Goal: Use online tool/utility: Utilize a website feature to perform a specific function

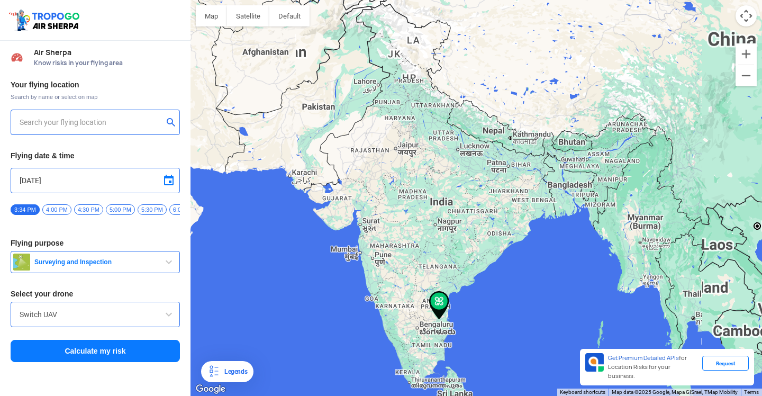
type input "[DATE][STREET_ADDRESS][PERSON_NAME][PERSON_NAME]"
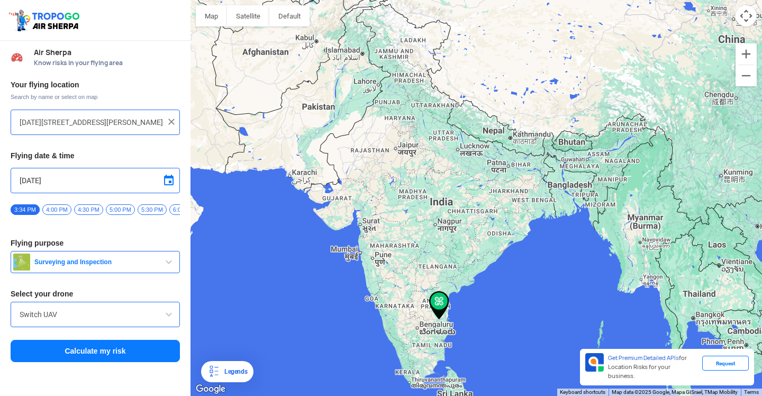
click at [98, 271] on button "Surveying and Inspection" at bounding box center [95, 262] width 169 height 22
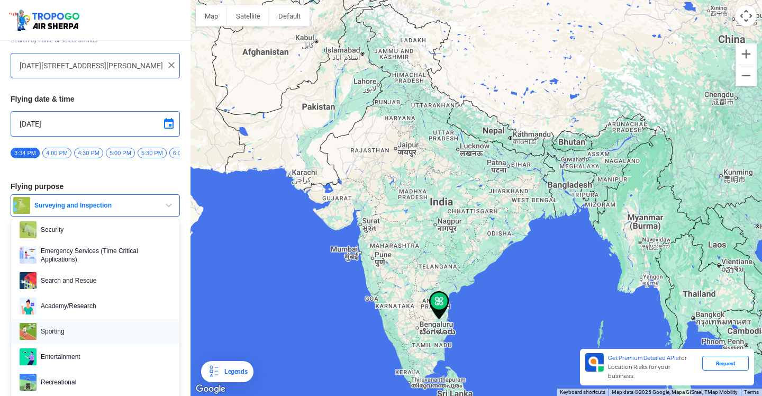
scroll to position [69, 0]
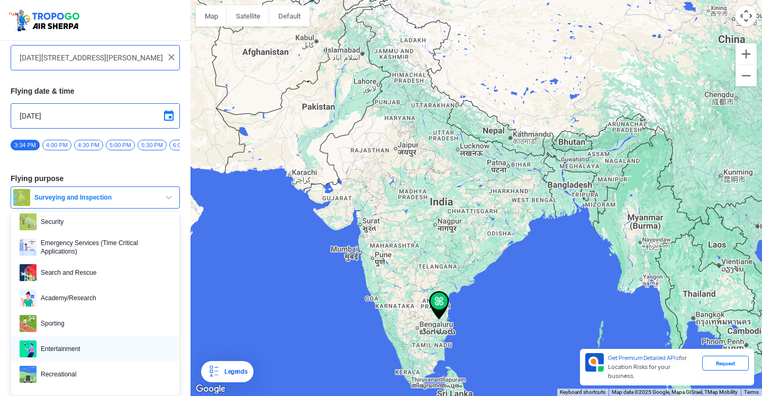
click at [105, 337] on link "Entertainment" at bounding box center [95, 348] width 168 height 25
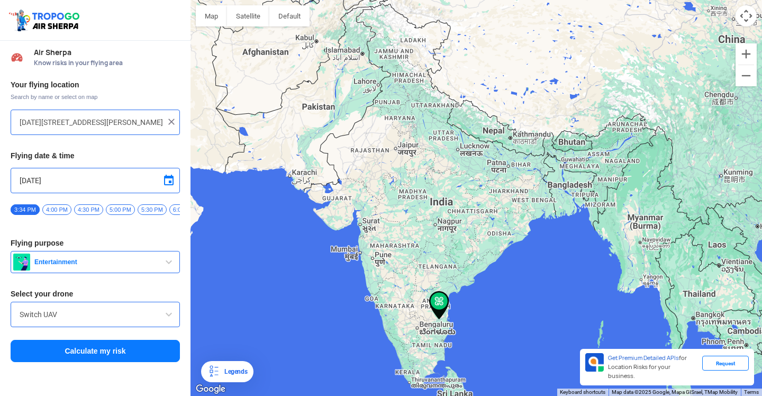
click at [102, 272] on button "Entertainment" at bounding box center [95, 262] width 169 height 22
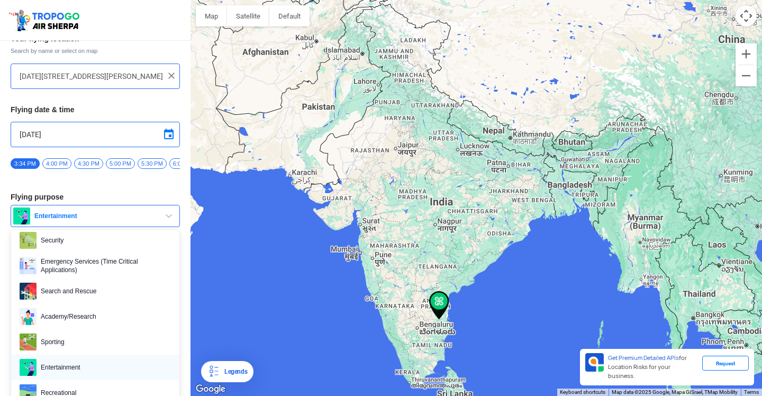
scroll to position [69, 0]
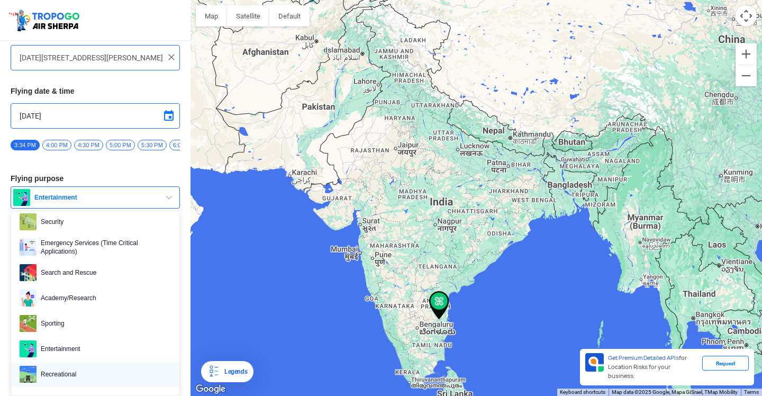
click at [86, 364] on link "Recreational" at bounding box center [95, 373] width 168 height 25
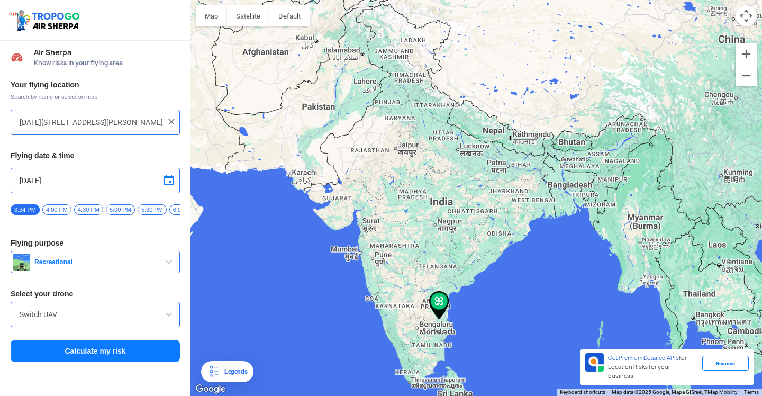
click at [69, 314] on input "Switch UAV" at bounding box center [95, 314] width 151 height 13
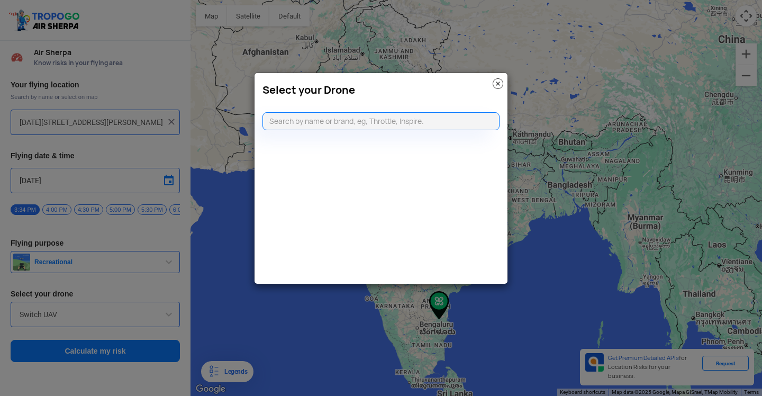
click at [494, 82] on img at bounding box center [498, 83] width 11 height 11
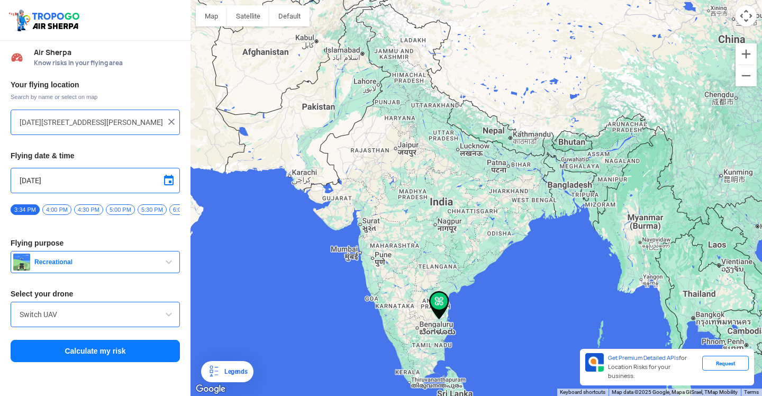
click at [121, 360] on button "Calculate my risk" at bounding box center [95, 351] width 169 height 22
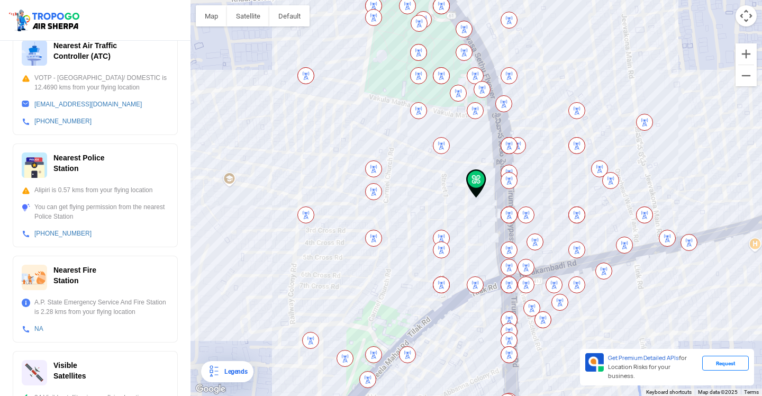
scroll to position [334, 0]
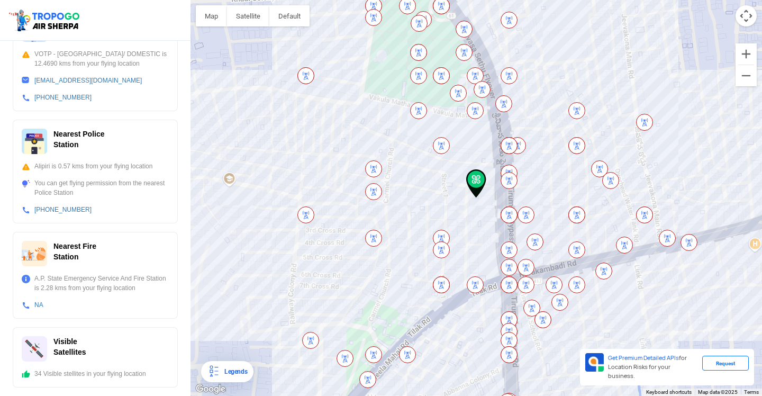
click at [504, 182] on img at bounding box center [508, 180] width 17 height 17
click at [507, 161] on div at bounding box center [475, 198] width 571 height 396
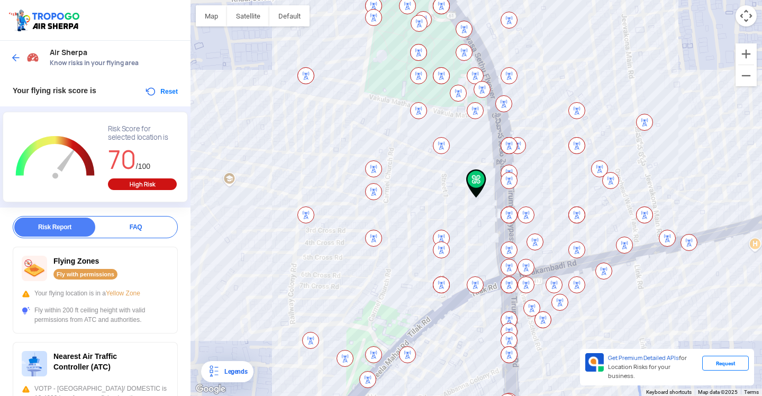
click at [300, 75] on img at bounding box center [305, 75] width 17 height 17
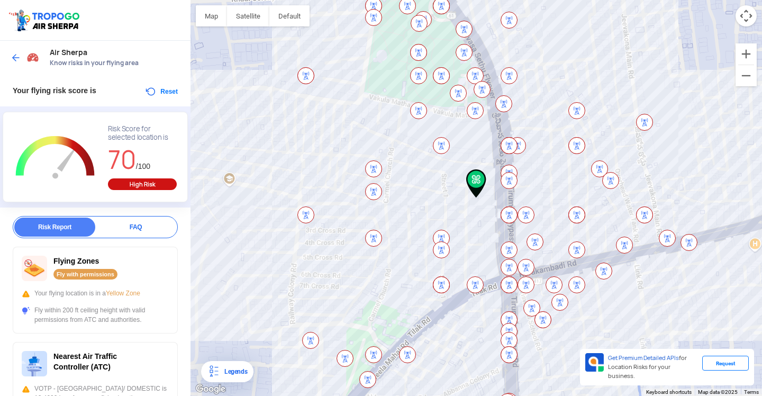
click at [300, 75] on img at bounding box center [305, 75] width 17 height 17
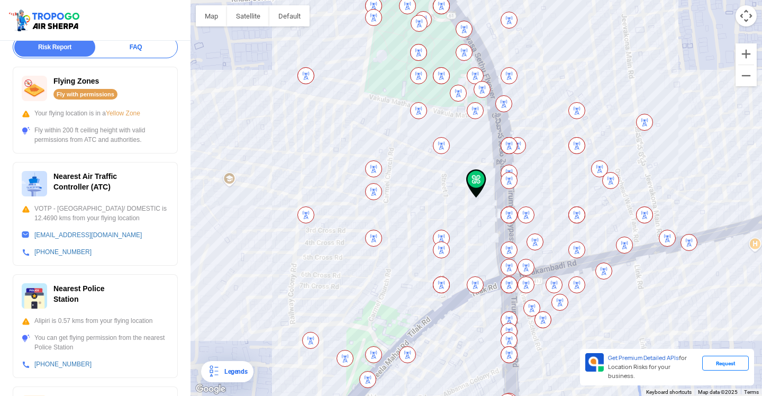
scroll to position [334, 0]
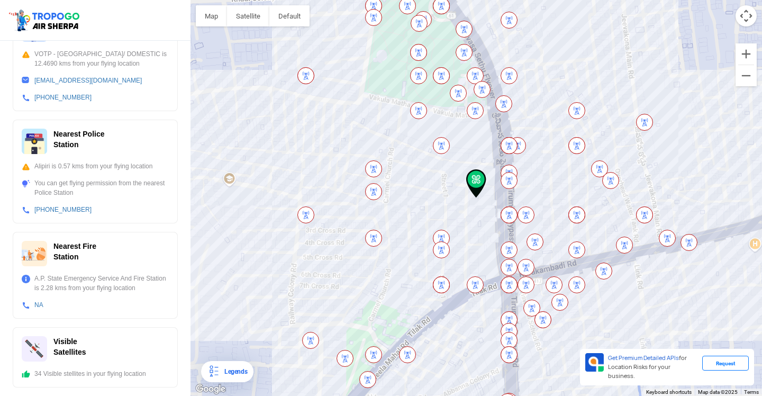
click at [478, 187] on img at bounding box center [476, 183] width 20 height 29
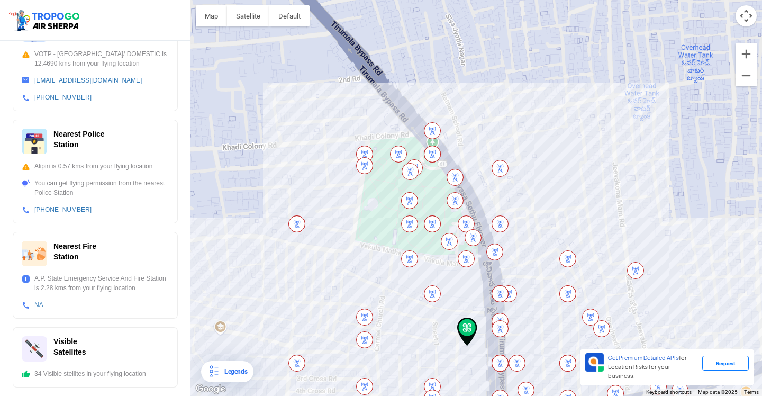
drag, startPoint x: 451, startPoint y: 230, endPoint x: 445, endPoint y: 351, distance: 120.8
click at [445, 351] on div at bounding box center [475, 198] width 571 height 396
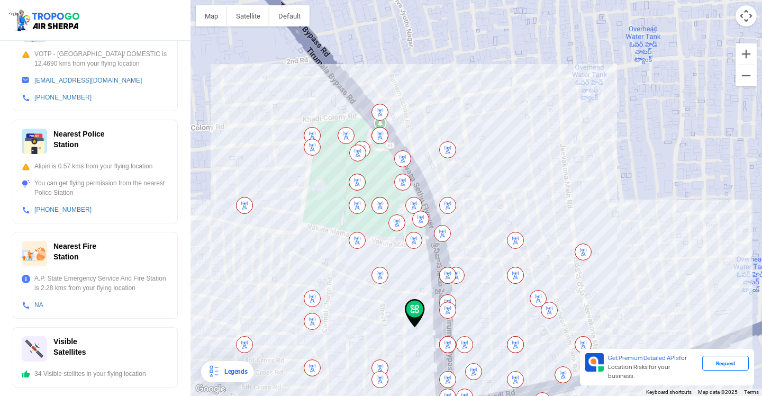
drag, startPoint x: 375, startPoint y: 237, endPoint x: 430, endPoint y: 133, distance: 117.6
click at [430, 133] on div at bounding box center [475, 198] width 571 height 396
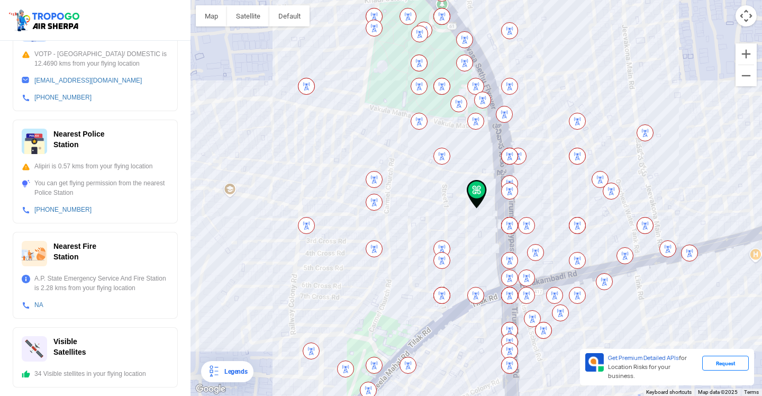
click at [241, 371] on div "Legends" at bounding box center [233, 371] width 27 height 13
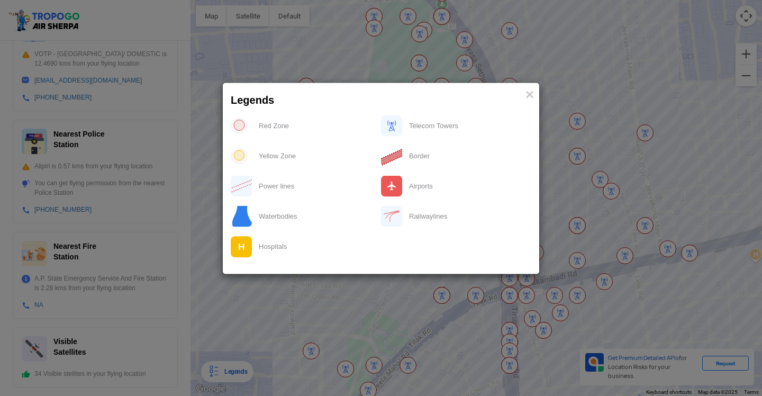
click at [534, 94] on div "Legends ×" at bounding box center [381, 98] width 316 height 30
click at [530, 93] on span "×" at bounding box center [529, 94] width 8 height 16
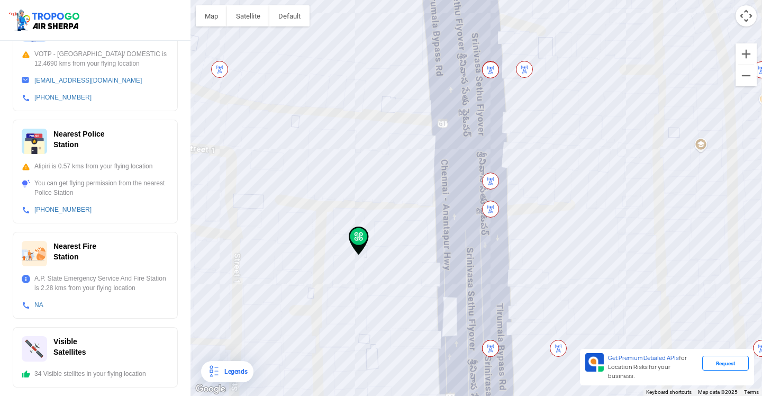
drag, startPoint x: 491, startPoint y: 153, endPoint x: 384, endPoint y: 297, distance: 179.1
click at [384, 297] on div at bounding box center [475, 198] width 571 height 396
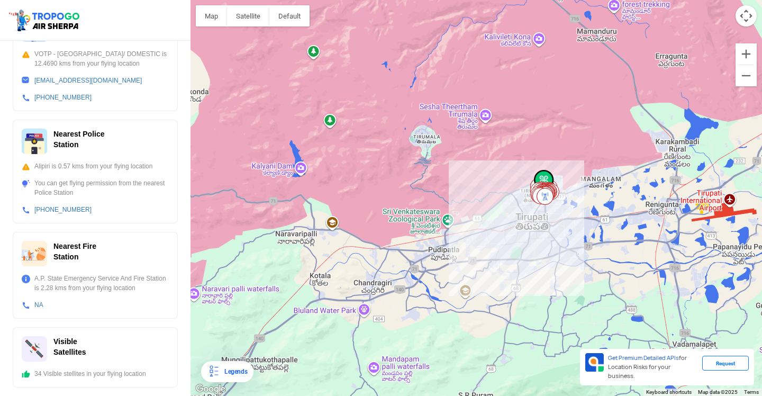
drag, startPoint x: 358, startPoint y: 168, endPoint x: 526, endPoint y: 67, distance: 196.0
click at [526, 67] on div at bounding box center [475, 198] width 571 height 396
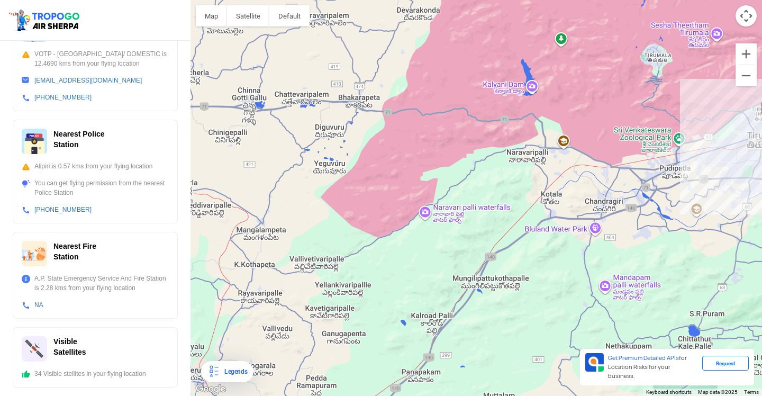
drag, startPoint x: 333, startPoint y: 142, endPoint x: 567, endPoint y: 59, distance: 248.6
click at [567, 59] on div at bounding box center [475, 198] width 571 height 396
click at [559, 113] on div at bounding box center [475, 198] width 571 height 396
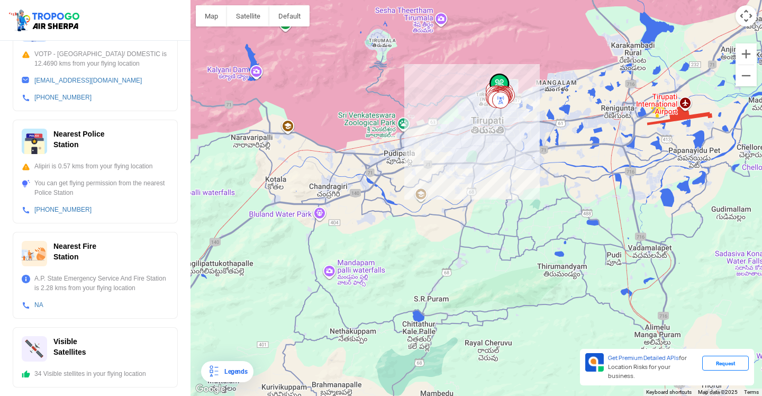
drag, startPoint x: 502, startPoint y: 145, endPoint x: 225, endPoint y: 131, distance: 277.6
click at [225, 131] on div at bounding box center [475, 198] width 571 height 396
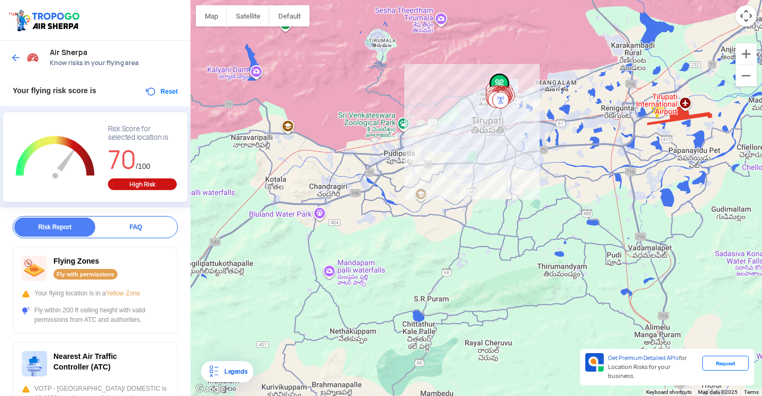
click at [22, 57] on div at bounding box center [26, 57] width 31 height 19
click at [19, 57] on img at bounding box center [16, 57] width 11 height 11
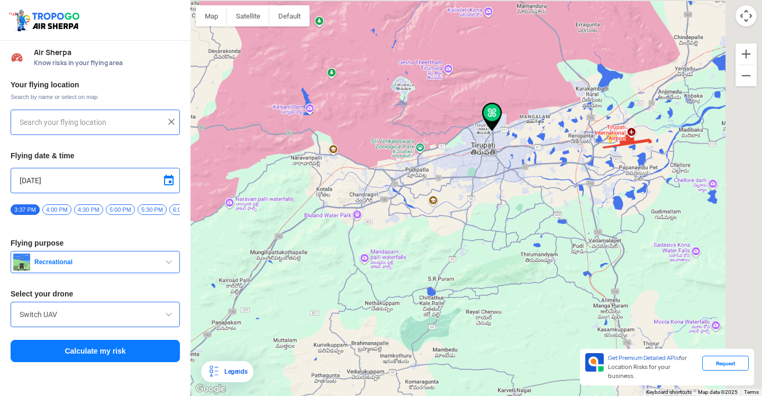
type input "[DATE][STREET_ADDRESS][PERSON_NAME][PERSON_NAME]"
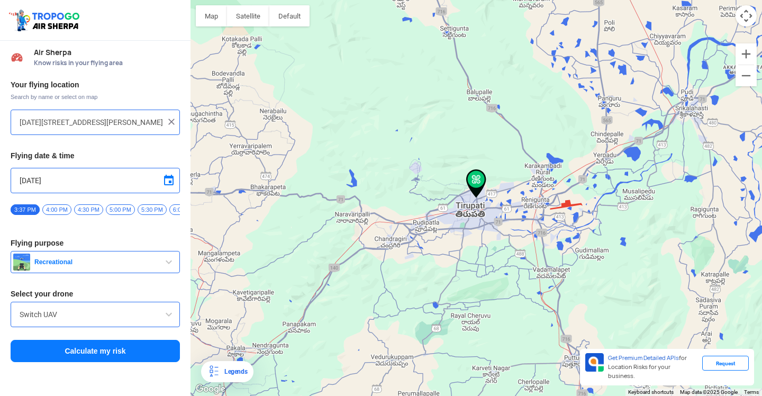
click at [61, 110] on div "[DATE][STREET_ADDRESS][PERSON_NAME][PERSON_NAME]" at bounding box center [95, 122] width 169 height 25
click at [65, 116] on input "[DATE][STREET_ADDRESS][PERSON_NAME][PERSON_NAME]" at bounding box center [91, 122] width 143 height 13
click at [170, 120] on img at bounding box center [171, 121] width 11 height 11
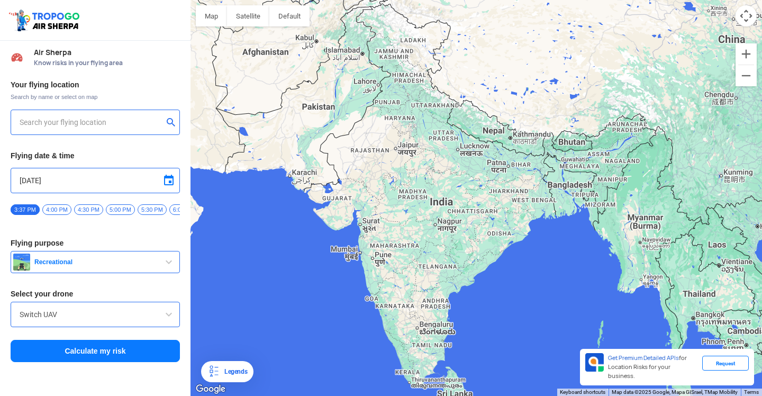
drag, startPoint x: 430, startPoint y: 323, endPoint x: 414, endPoint y: 161, distance: 162.7
click at [414, 161] on div at bounding box center [475, 198] width 571 height 396
drag, startPoint x: 421, startPoint y: 234, endPoint x: 404, endPoint y: 184, distance: 53.0
click at [404, 184] on div at bounding box center [475, 198] width 571 height 396
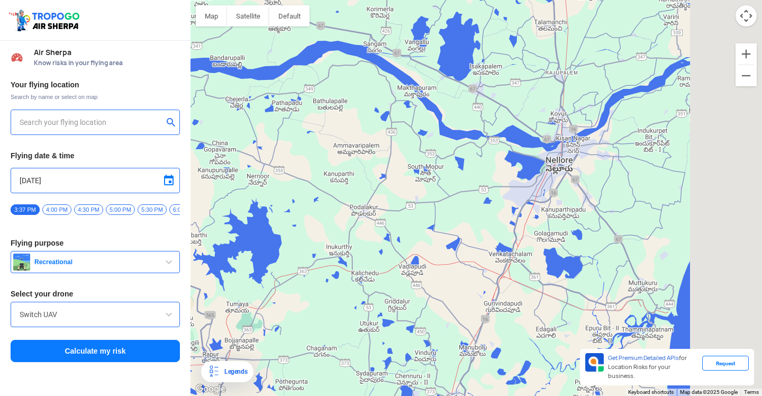
drag, startPoint x: 499, startPoint y: 236, endPoint x: 312, endPoint y: 178, distance: 196.6
click at [312, 178] on div at bounding box center [475, 198] width 571 height 396
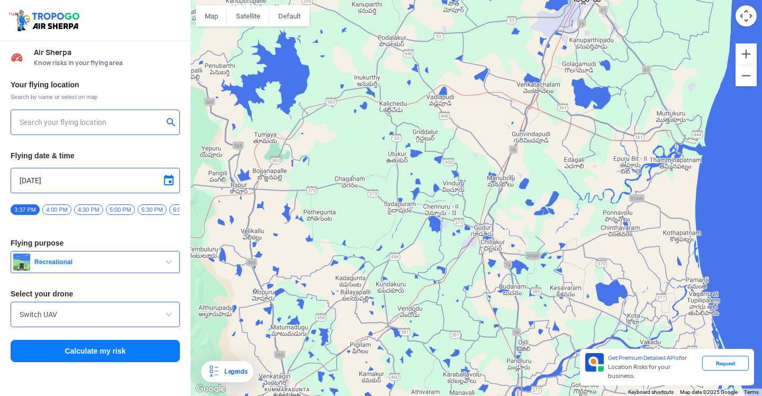
drag, startPoint x: 430, startPoint y: 258, endPoint x: 491, endPoint y: 94, distance: 174.6
click at [491, 94] on div at bounding box center [475, 198] width 571 height 396
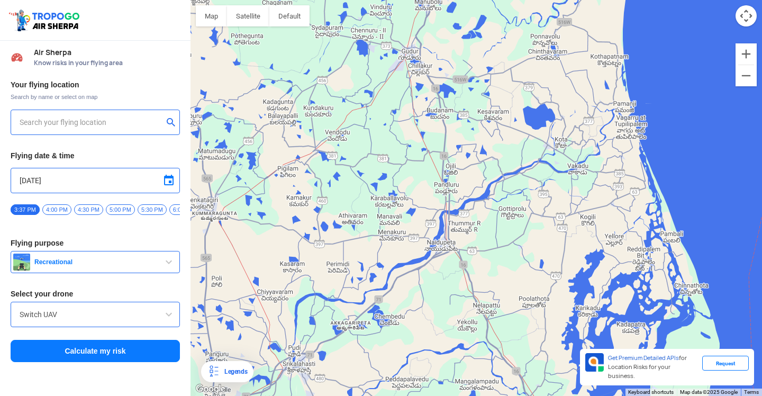
drag, startPoint x: 499, startPoint y: 287, endPoint x: 426, endPoint y: 110, distance: 191.7
click at [426, 110] on div at bounding box center [475, 198] width 571 height 396
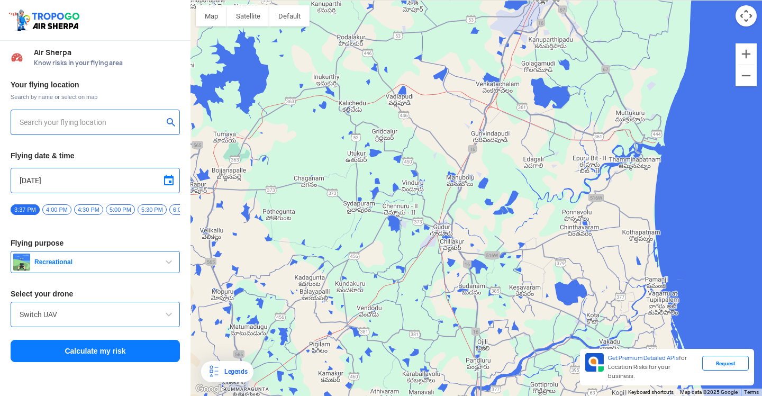
drag, startPoint x: 411, startPoint y: 103, endPoint x: 443, endPoint y: 280, distance: 180.6
click at [443, 280] on div at bounding box center [475, 198] width 571 height 396
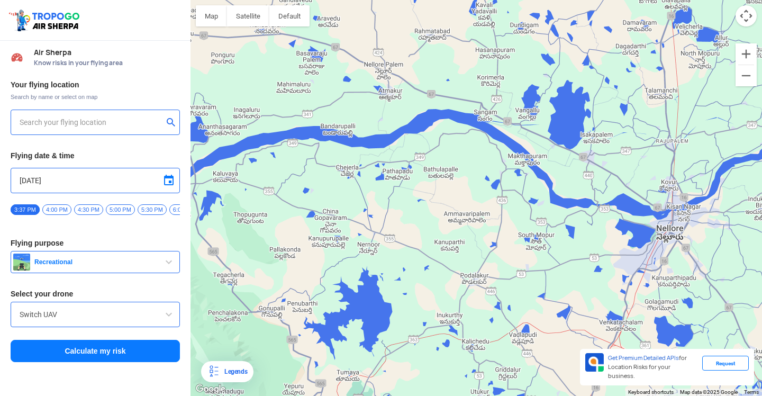
drag, startPoint x: 380, startPoint y: 122, endPoint x: 504, endPoint y: 360, distance: 268.1
click at [504, 360] on div at bounding box center [475, 198] width 571 height 396
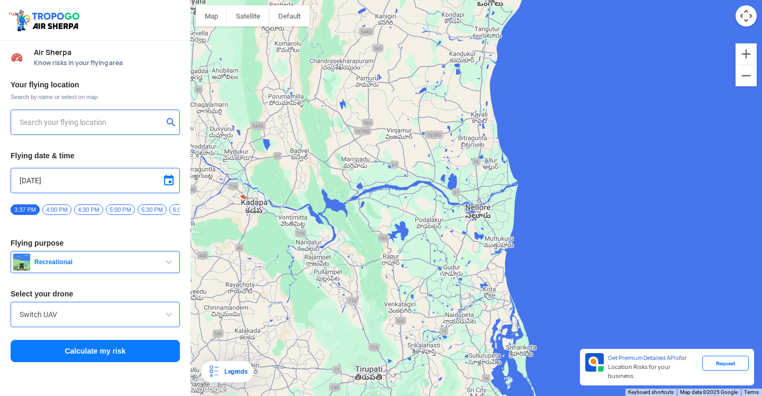
click at [353, 213] on div at bounding box center [475, 198] width 571 height 396
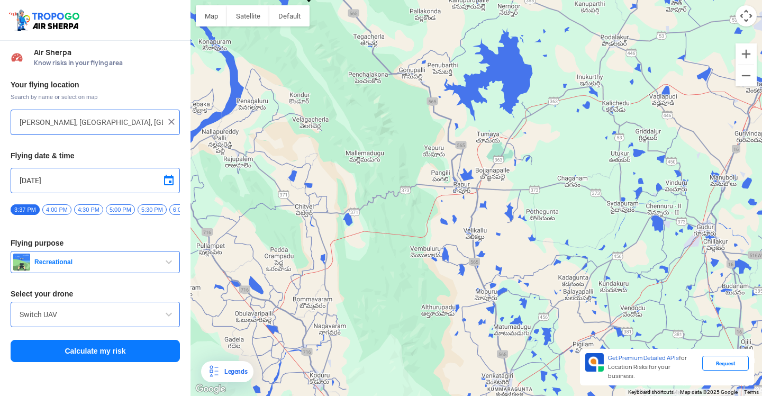
drag, startPoint x: 512, startPoint y: 238, endPoint x: 334, endPoint y: 25, distance: 276.8
click at [334, 25] on div at bounding box center [475, 198] width 571 height 396
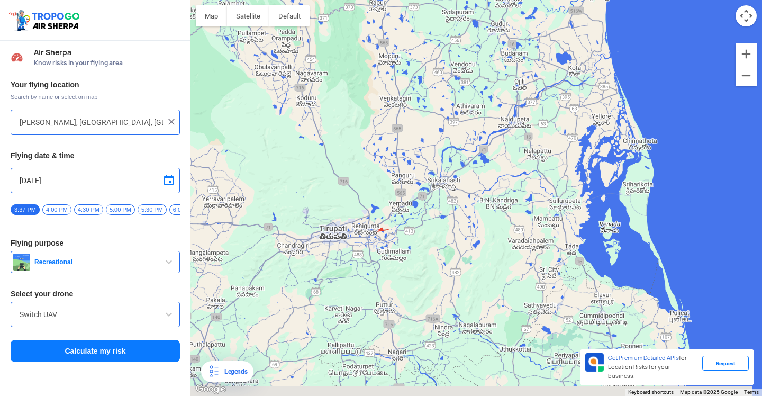
drag, startPoint x: 424, startPoint y: 342, endPoint x: 376, endPoint y: 150, distance: 197.3
click at [376, 150] on div at bounding box center [475, 198] width 571 height 396
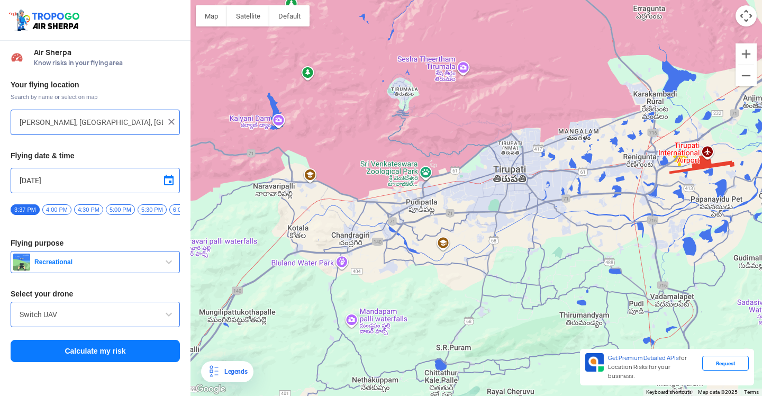
drag, startPoint x: 329, startPoint y: 187, endPoint x: 626, endPoint y: 201, distance: 297.6
click at [626, 201] on div at bounding box center [475, 198] width 571 height 396
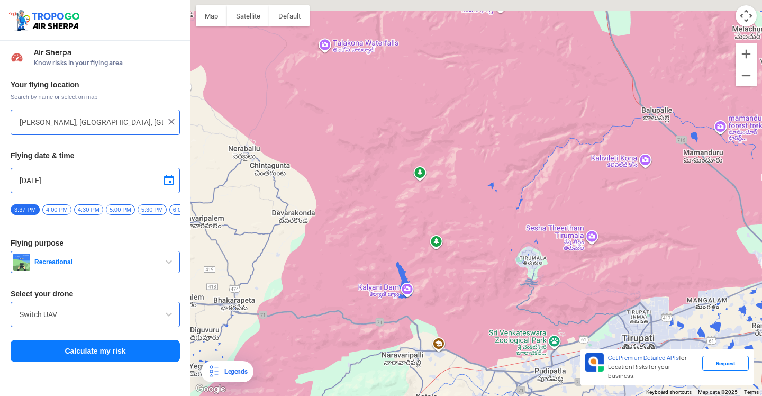
drag, startPoint x: 410, startPoint y: 192, endPoint x: 543, endPoint y: 364, distance: 217.7
click at [543, 364] on div at bounding box center [475, 198] width 571 height 396
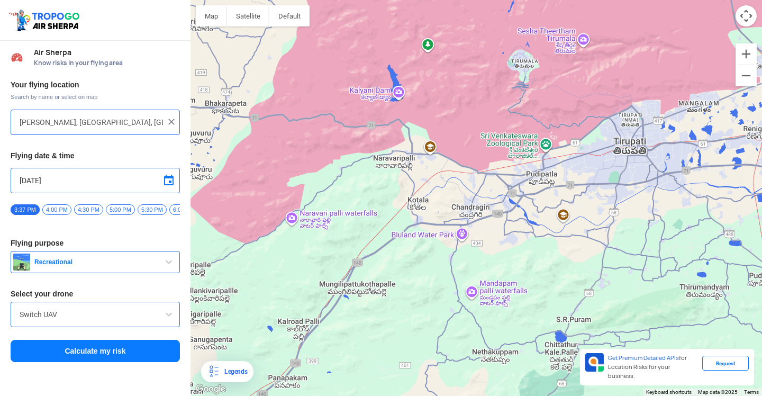
drag, startPoint x: 471, startPoint y: 352, endPoint x: 457, endPoint y: 126, distance: 226.3
click at [457, 126] on div at bounding box center [475, 198] width 571 height 396
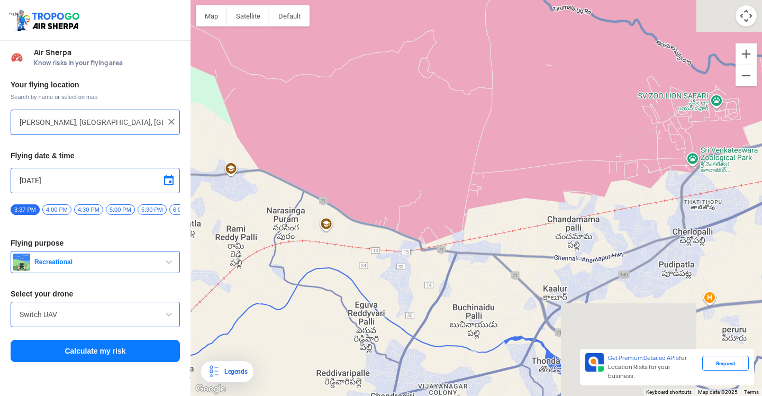
drag, startPoint x: 513, startPoint y: 141, endPoint x: 431, endPoint y: 311, distance: 188.6
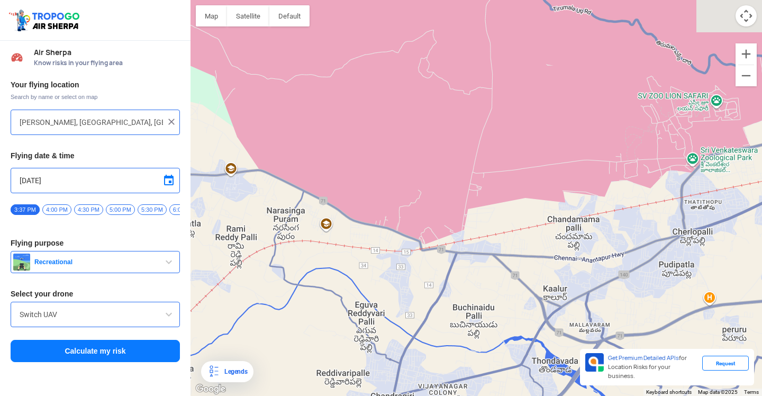
click at [431, 311] on div at bounding box center [475, 198] width 571 height 396
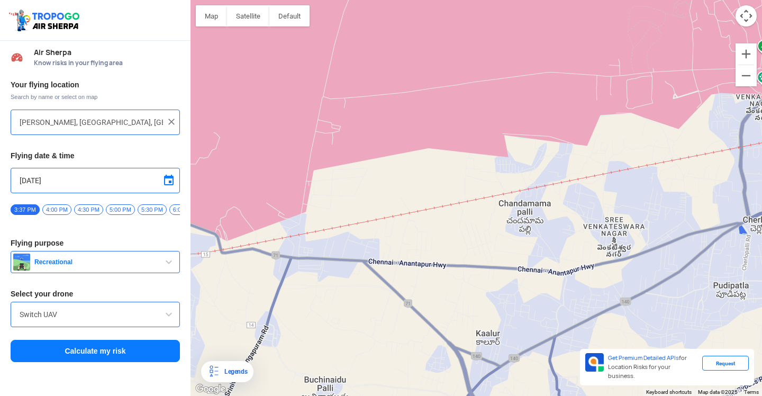
click at [462, 252] on div at bounding box center [475, 198] width 571 height 396
type input "[GEOGRAPHIC_DATA], [GEOGRAPHIC_DATA] 517505, [GEOGRAPHIC_DATA]"
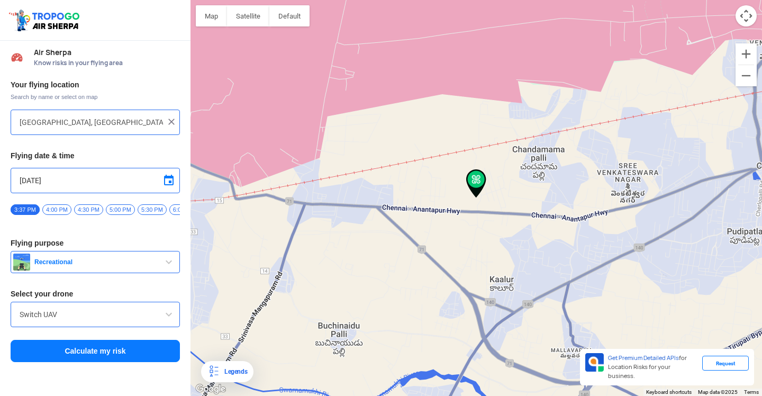
click at [113, 353] on button "Calculate my risk" at bounding box center [95, 351] width 169 height 22
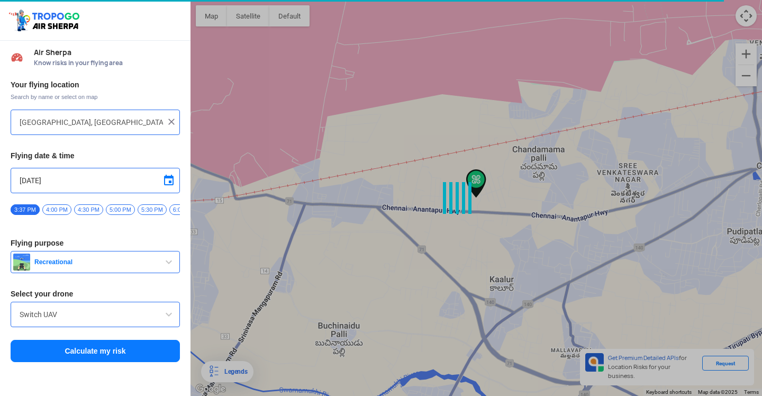
click at [93, 321] on input "Switch UAV" at bounding box center [95, 314] width 151 height 13
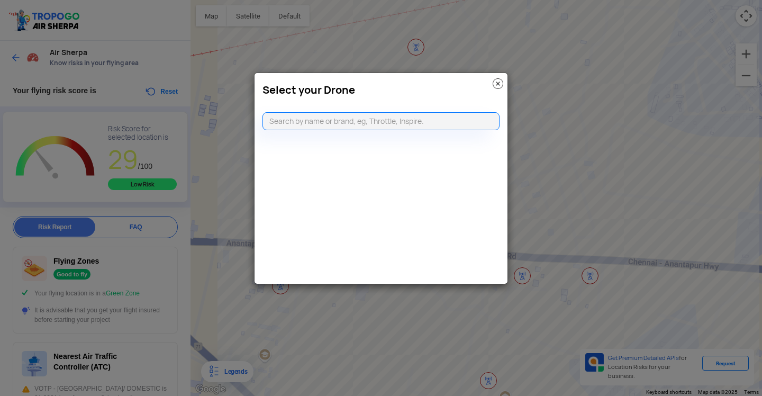
click at [502, 84] on img at bounding box center [498, 83] width 11 height 11
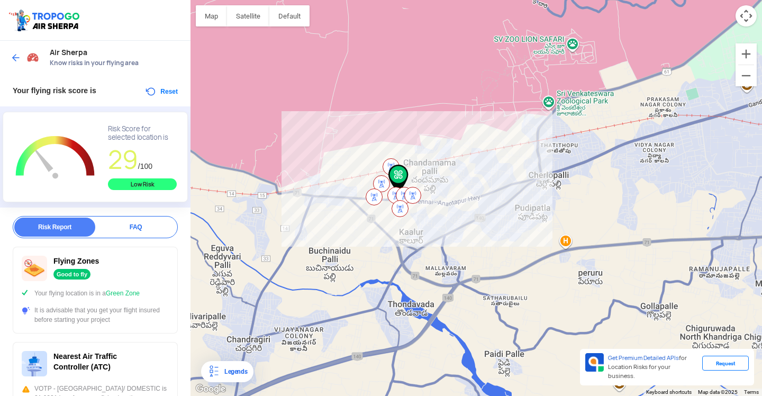
click at [19, 61] on img at bounding box center [16, 57] width 11 height 11
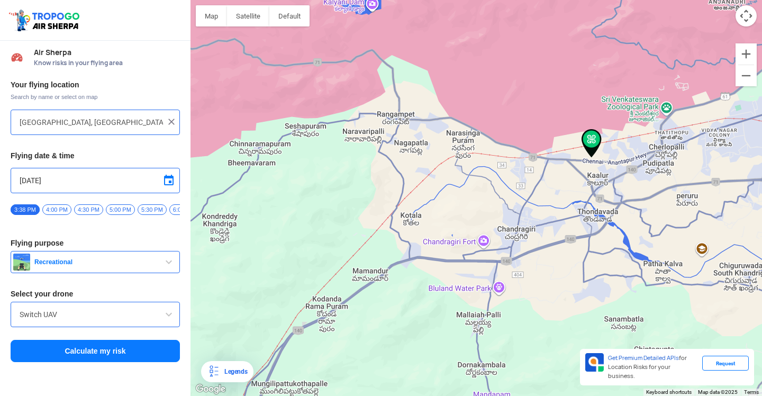
drag, startPoint x: 366, startPoint y: 125, endPoint x: 422, endPoint y: 294, distance: 178.3
click at [422, 294] on div at bounding box center [475, 198] width 571 height 396
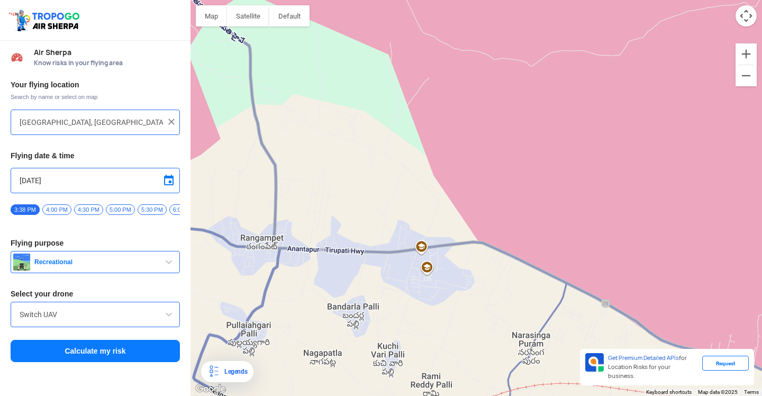
drag, startPoint x: 443, startPoint y: 166, endPoint x: 341, endPoint y: 395, distance: 251.3
click at [341, 387] on div at bounding box center [475, 198] width 571 height 396
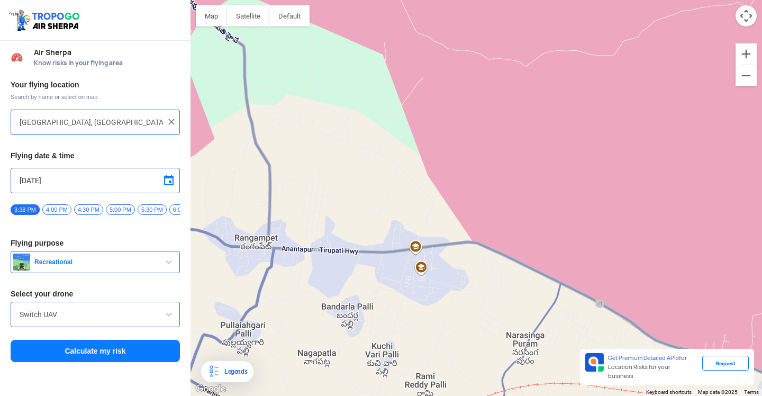
click at [464, 159] on div at bounding box center [475, 198] width 571 height 396
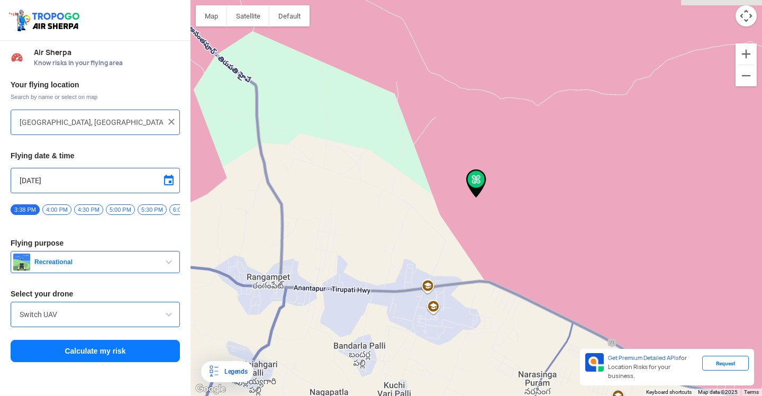
type input "[PERSON_NAME] Puram, [GEOGRAPHIC_DATA], [GEOGRAPHIC_DATA]"
click at [106, 355] on button "Calculate my risk" at bounding box center [95, 351] width 169 height 22
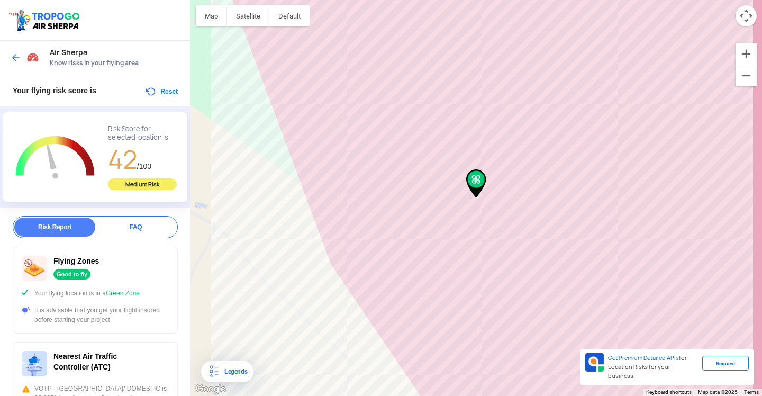
click at [16, 53] on img at bounding box center [16, 57] width 11 height 11
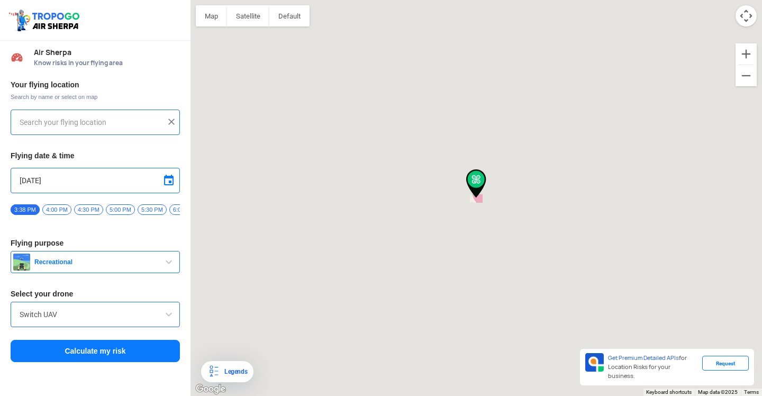
type input "[PERSON_NAME] Puram, [GEOGRAPHIC_DATA], [GEOGRAPHIC_DATA]"
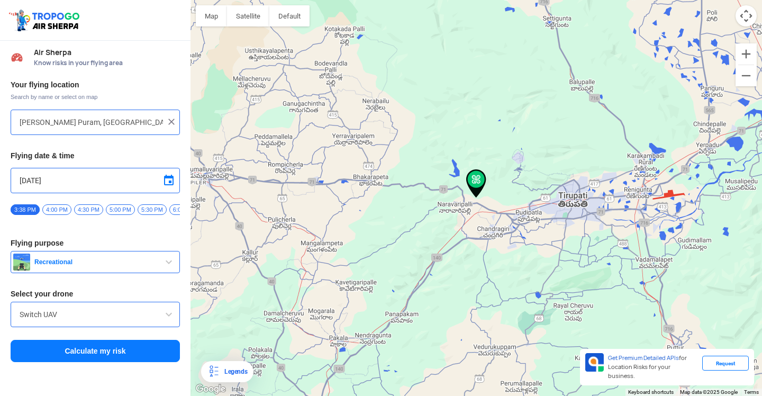
click at [80, 325] on div "Switch UAV" at bounding box center [95, 314] width 169 height 25
click at [77, 320] on input "Switch UAV" at bounding box center [95, 314] width 151 height 13
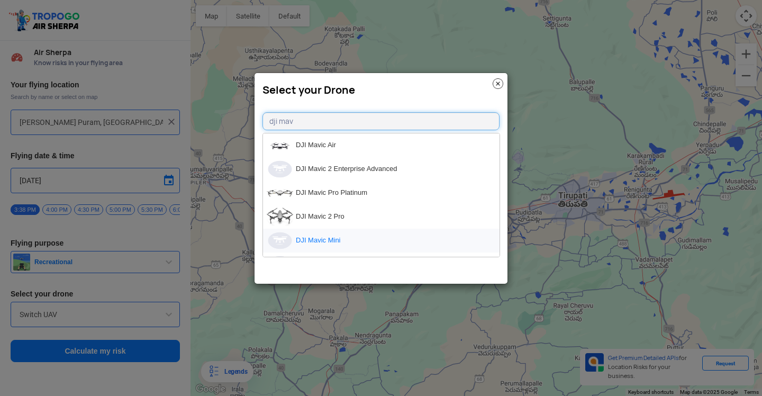
type input "dji mav"
click at [336, 234] on li "DJI Mavic Mini" at bounding box center [381, 241] width 236 height 24
type input "DJI Mavic Mini"
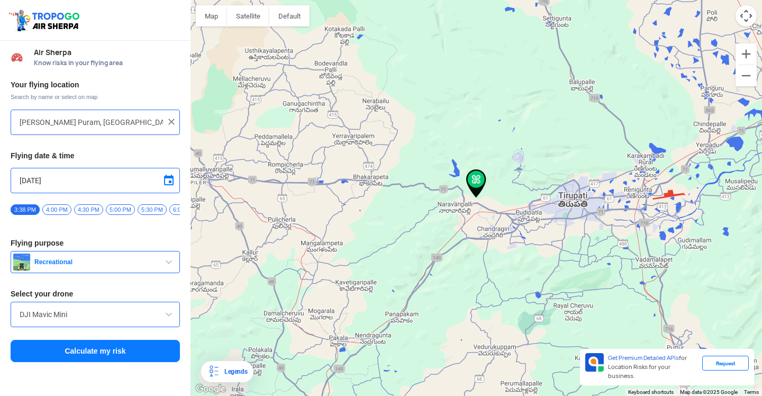
click at [137, 351] on button "Calculate my risk" at bounding box center [95, 351] width 169 height 22
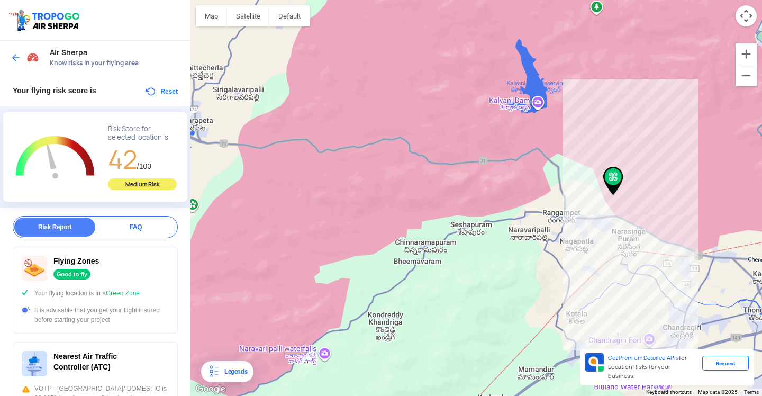
drag, startPoint x: 441, startPoint y: 137, endPoint x: 535, endPoint y: 200, distance: 114.0
click at [535, 200] on div at bounding box center [475, 198] width 571 height 396
click at [533, 71] on div at bounding box center [475, 198] width 571 height 396
click at [21, 58] on div "Air Sherpa Know risks in your flying area" at bounding box center [95, 58] width 190 height 34
click at [15, 56] on img at bounding box center [16, 57] width 11 height 11
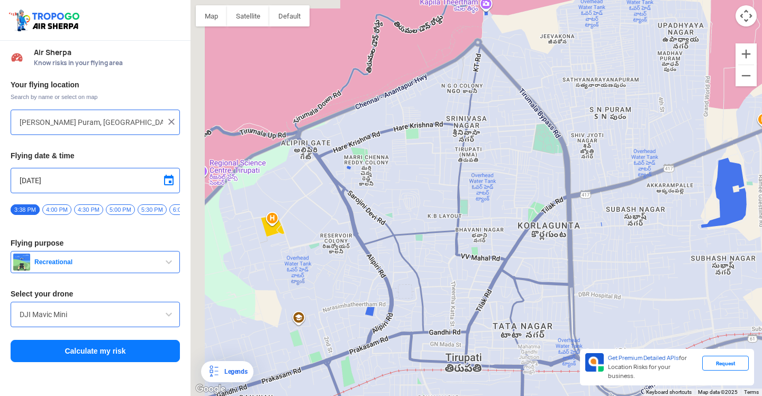
drag, startPoint x: 495, startPoint y: 107, endPoint x: 534, endPoint y: 341, distance: 237.0
click at [534, 341] on div at bounding box center [475, 198] width 571 height 396
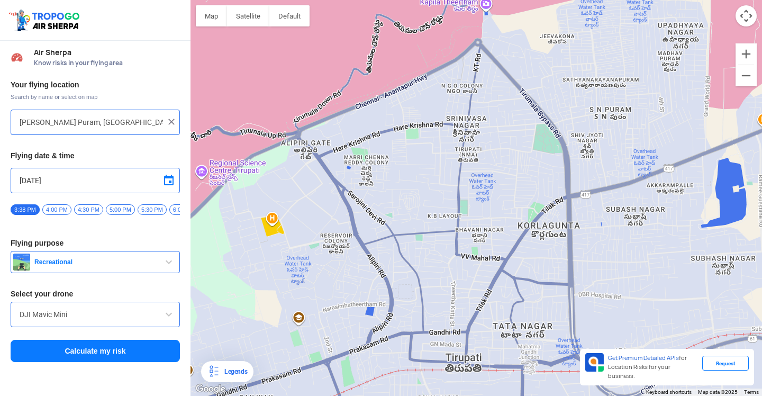
click at [568, 178] on div at bounding box center [475, 198] width 571 height 396
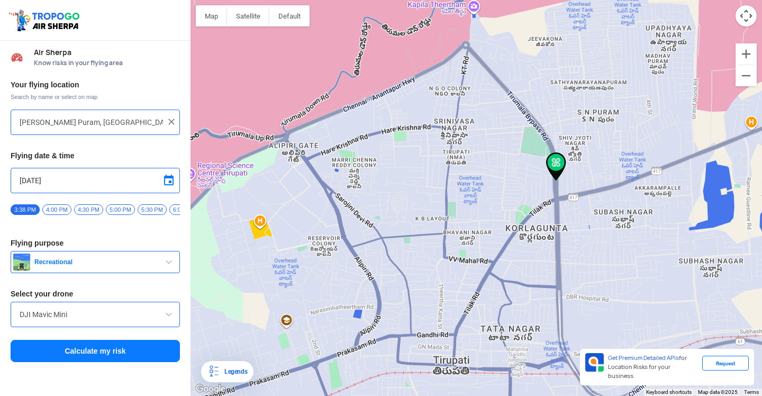
type input "NH71, [PERSON_NAME], [PERSON_NAME], [GEOGRAPHIC_DATA], [GEOGRAPHIC_DATA] 517507…"
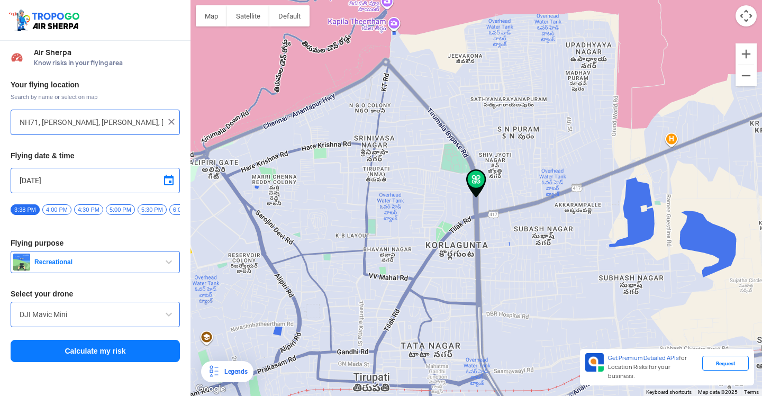
click at [139, 357] on button "Calculate my risk" at bounding box center [95, 351] width 169 height 22
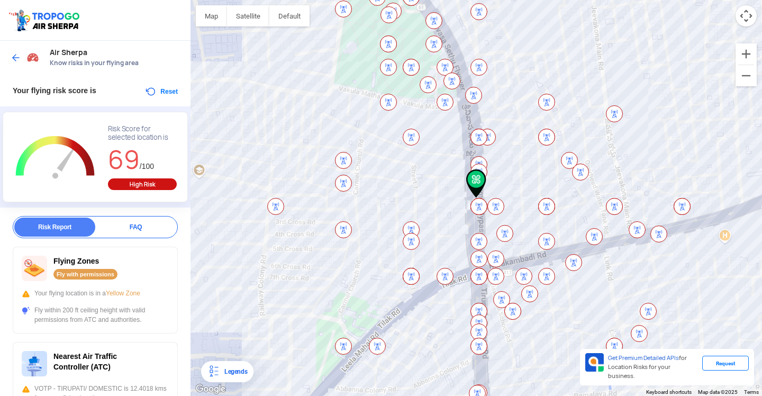
click at [98, 277] on div "Fly with permissions" at bounding box center [85, 274] width 64 height 11
